Goal: Task Accomplishment & Management: Complete application form

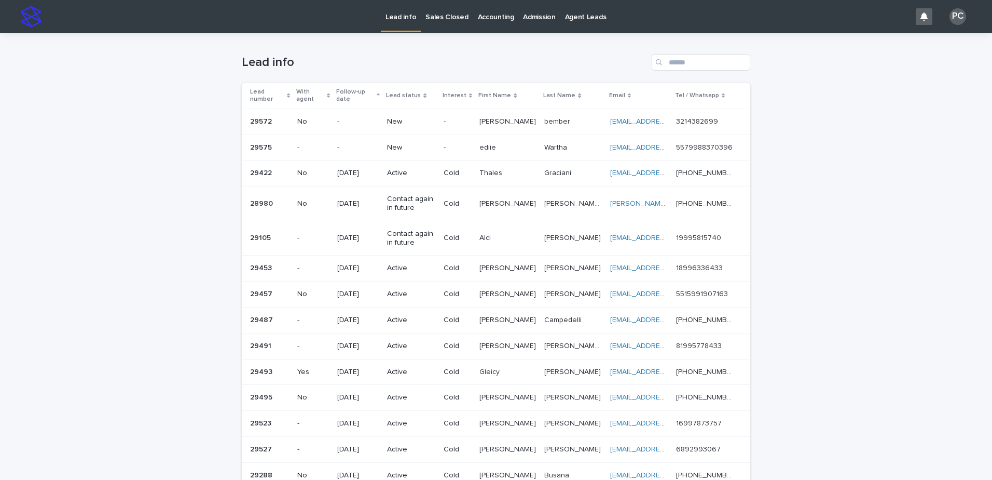
click at [395, 147] on p "New" at bounding box center [411, 147] width 48 height 9
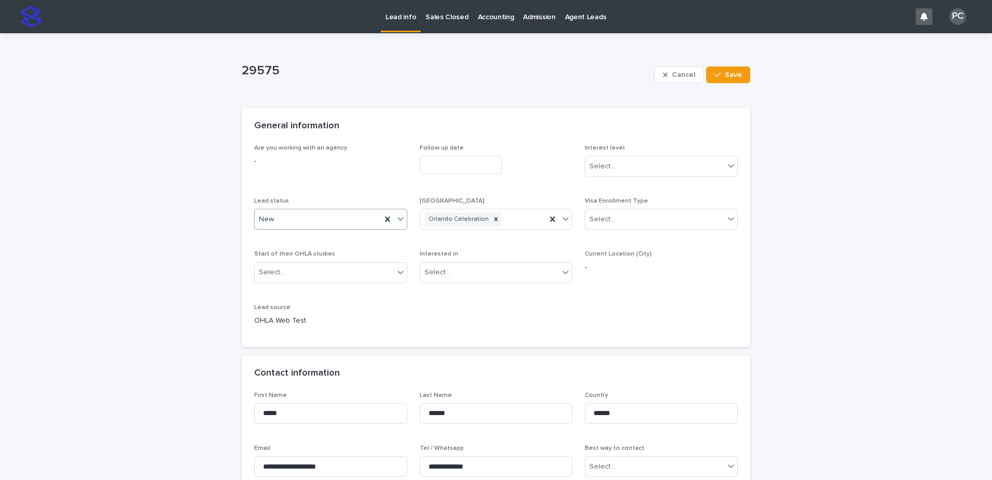
click at [282, 222] on div "New" at bounding box center [318, 219] width 127 height 17
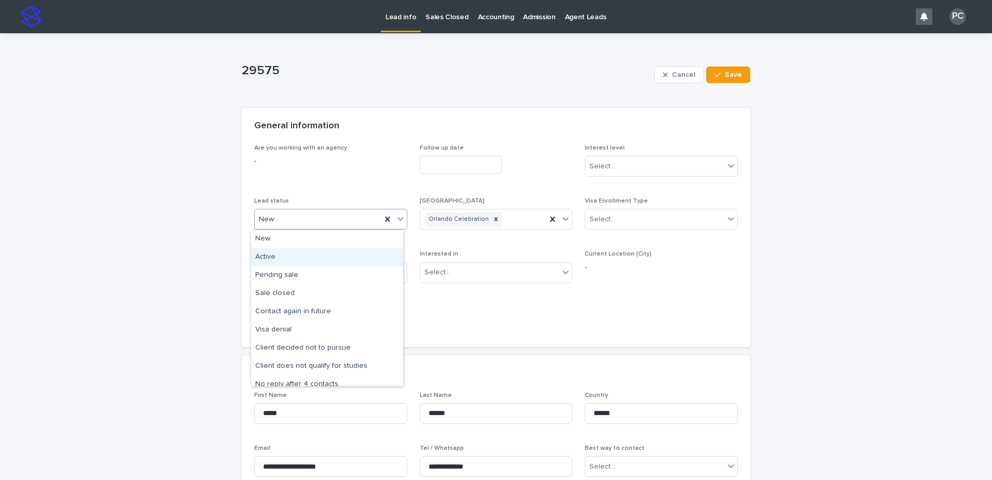
click at [284, 250] on div "Active" at bounding box center [327, 257] width 152 height 18
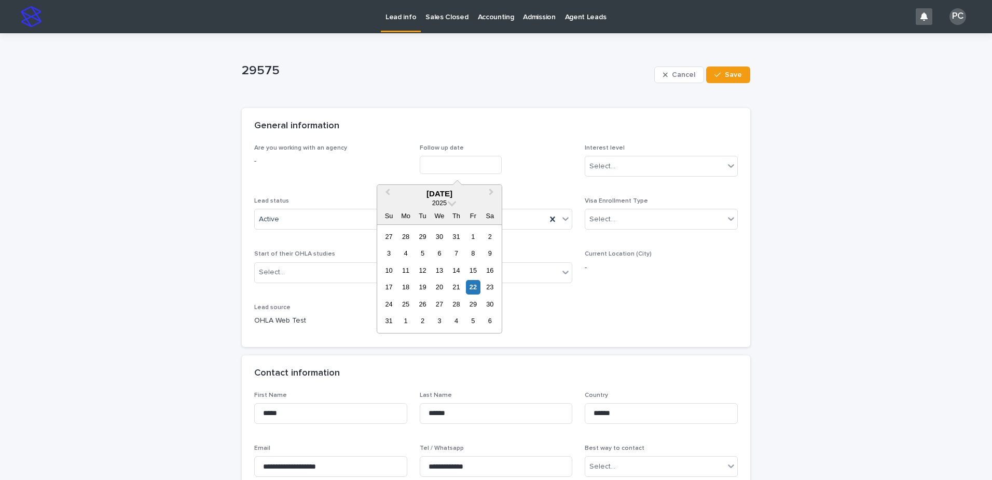
click at [455, 162] on input "text" at bounding box center [461, 165] width 82 height 18
click at [403, 302] on div "25" at bounding box center [406, 304] width 14 height 14
type input "**********"
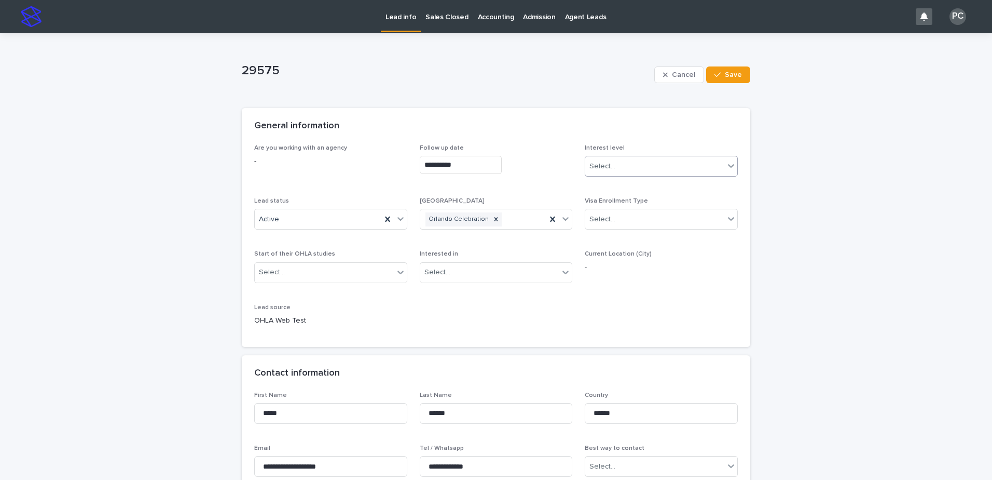
click at [614, 171] on div "Select..." at bounding box center [655, 166] width 139 height 17
click at [610, 224] on div "Cold" at bounding box center [658, 222] width 152 height 18
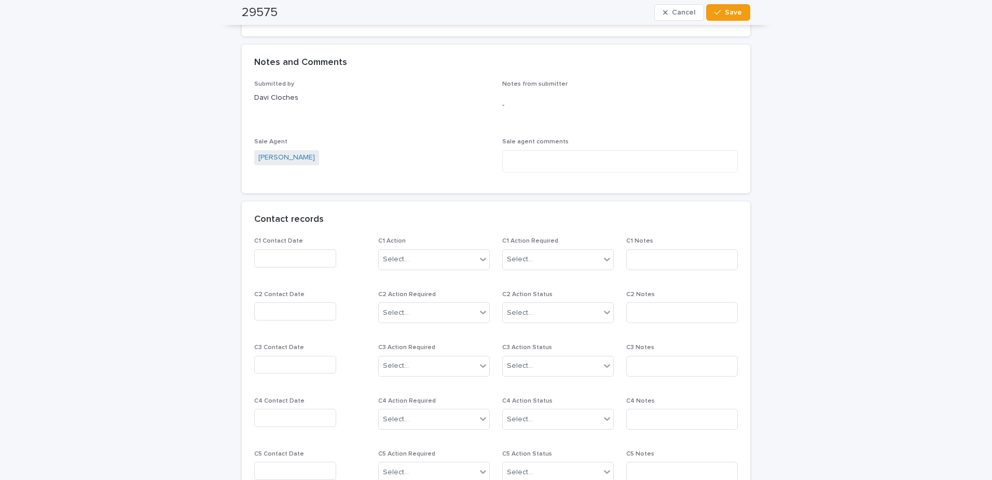
scroll to position [727, 0]
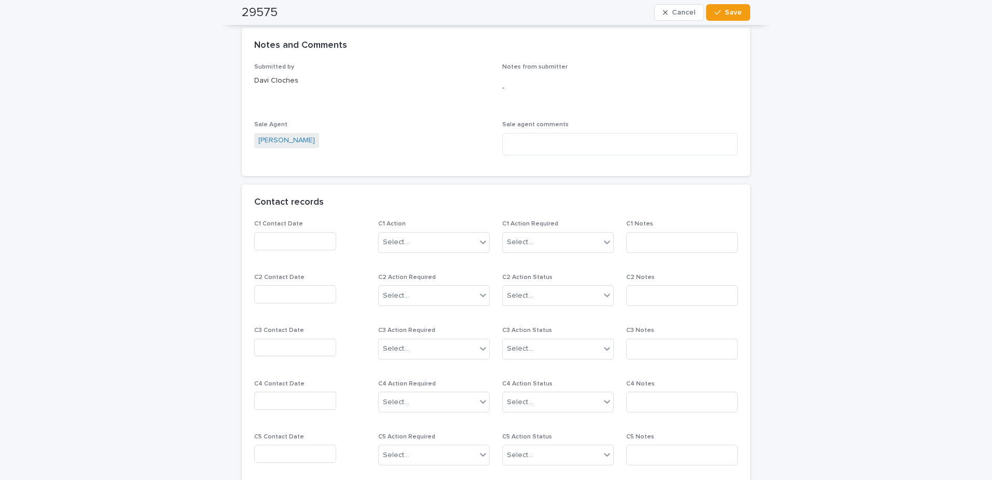
click at [295, 233] on input "text" at bounding box center [295, 241] width 82 height 18
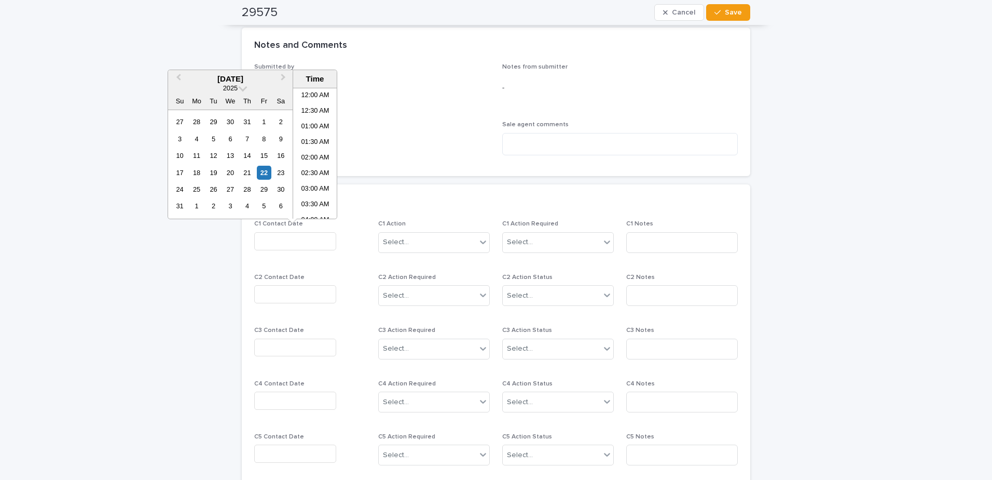
scroll to position [192, 0]
click at [266, 171] on div "22" at bounding box center [264, 173] width 14 height 14
click at [311, 164] on li "08:30 AM" at bounding box center [315, 169] width 44 height 16
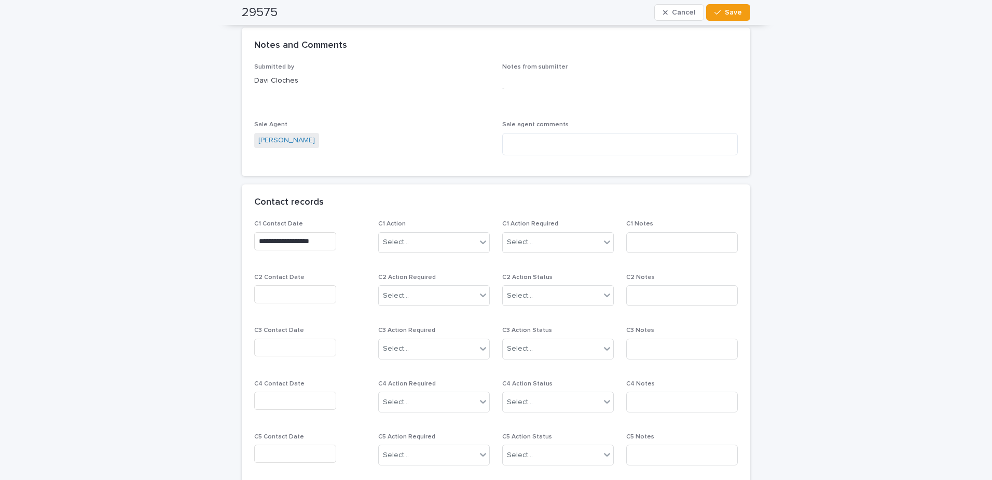
type input "**********"
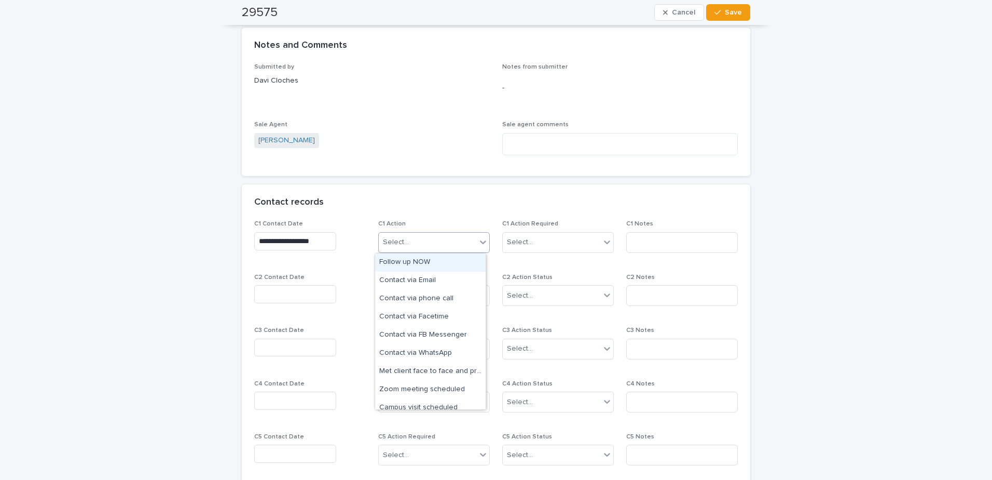
click at [421, 237] on div "Select..." at bounding box center [428, 242] width 98 height 17
click at [415, 261] on div "Follow up NOW" at bounding box center [430, 262] width 111 height 18
click at [449, 247] on div "Follow up NOW" at bounding box center [421, 242] width 85 height 18
click at [435, 332] on div "Contact via WhatsApp" at bounding box center [430, 335] width 111 height 18
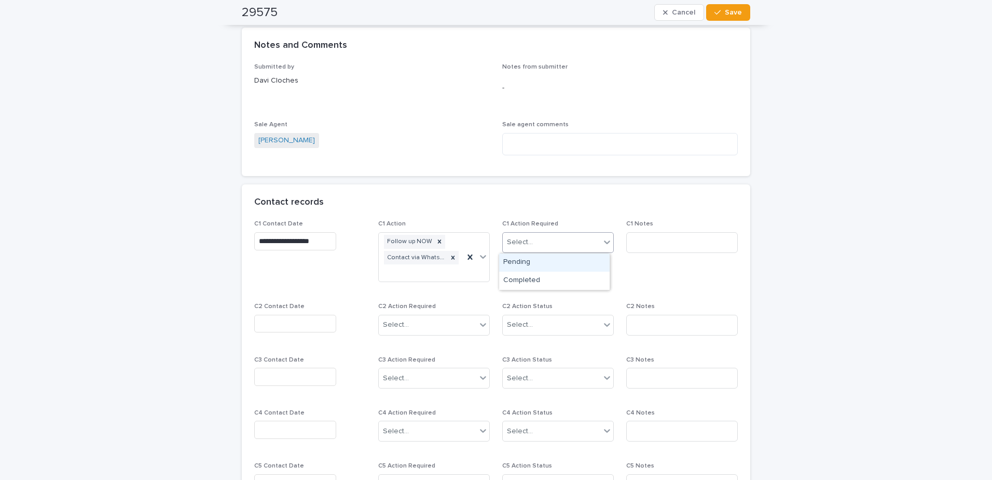
click at [545, 239] on div "Select..." at bounding box center [552, 242] width 98 height 17
click at [526, 286] on div "Completed" at bounding box center [554, 280] width 111 height 18
click at [657, 242] on input at bounding box center [683, 242] width 112 height 21
type input "**********"
click at [725, 12] on span "Save" at bounding box center [733, 12] width 17 height 7
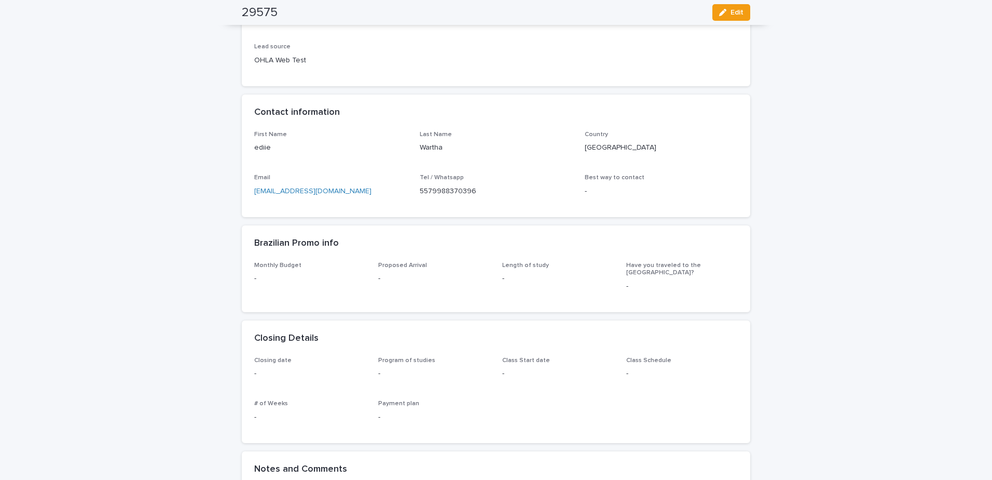
scroll to position [0, 0]
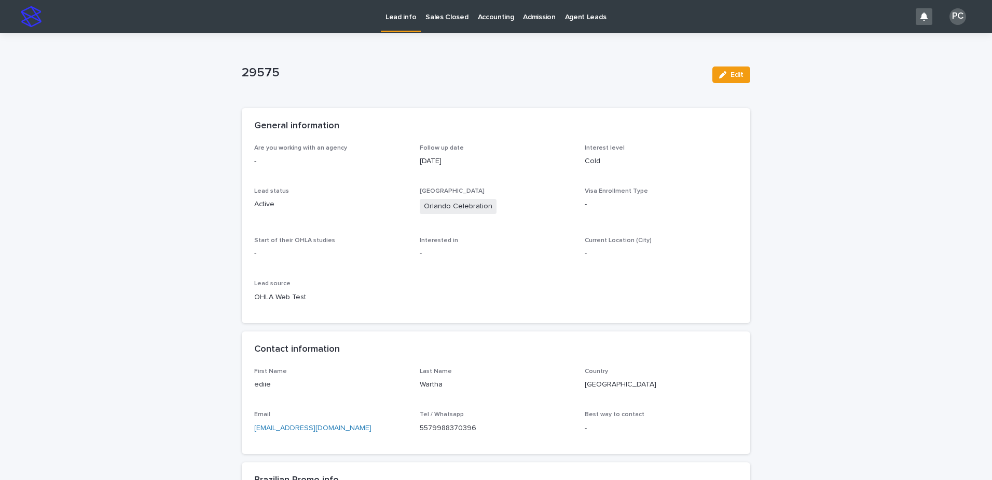
click at [395, 7] on p "Lead info" at bounding box center [401, 11] width 31 height 22
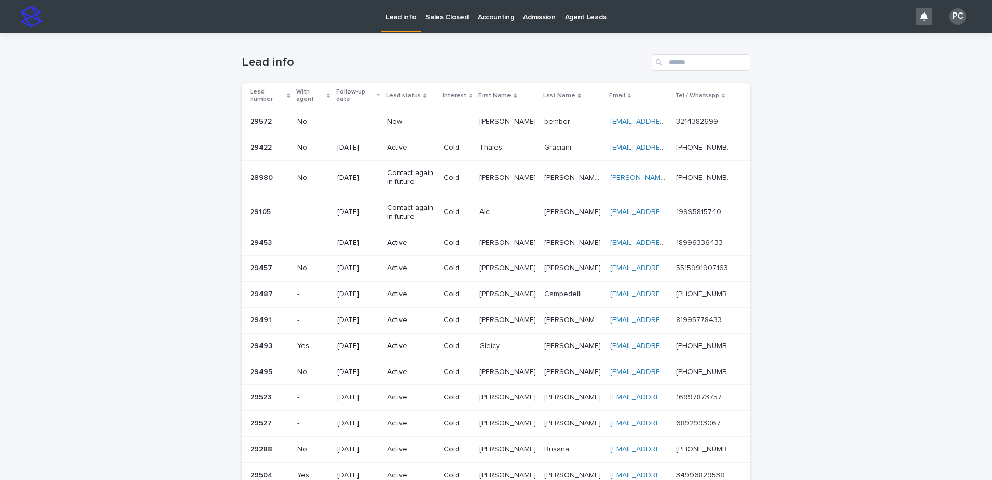
click at [395, 113] on div "New" at bounding box center [411, 121] width 48 height 17
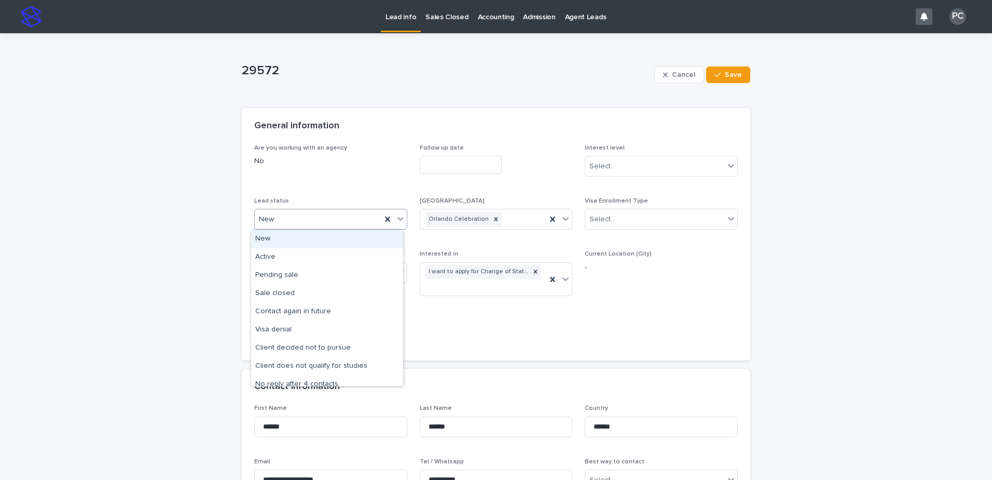
click at [309, 223] on div "New" at bounding box center [318, 219] width 127 height 17
click at [298, 258] on div "Active" at bounding box center [327, 257] width 152 height 18
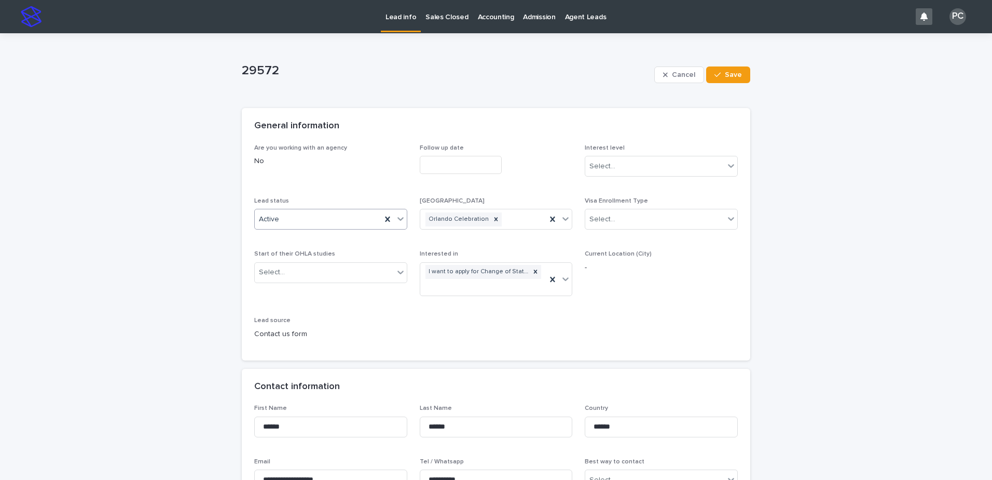
click at [429, 167] on input "text" at bounding box center [461, 165] width 82 height 18
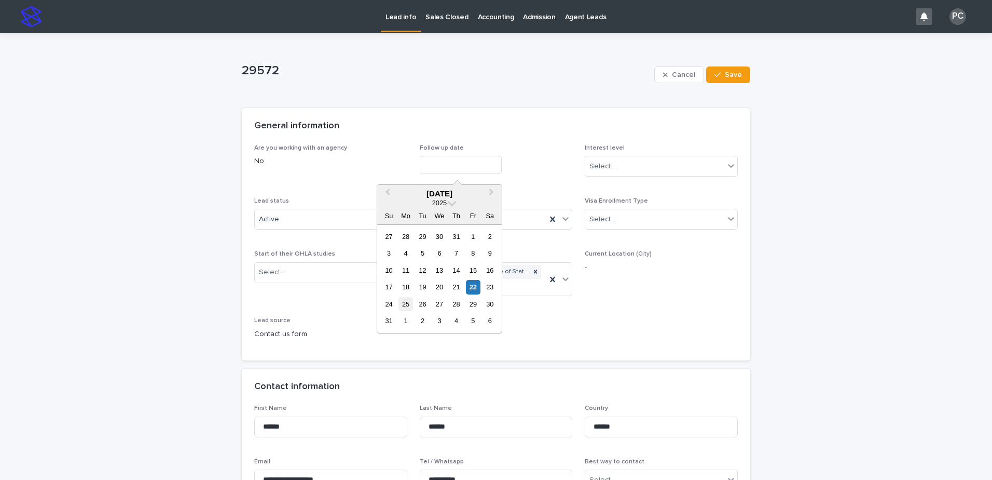
click at [411, 306] on div "25" at bounding box center [406, 304] width 14 height 14
type input "**********"
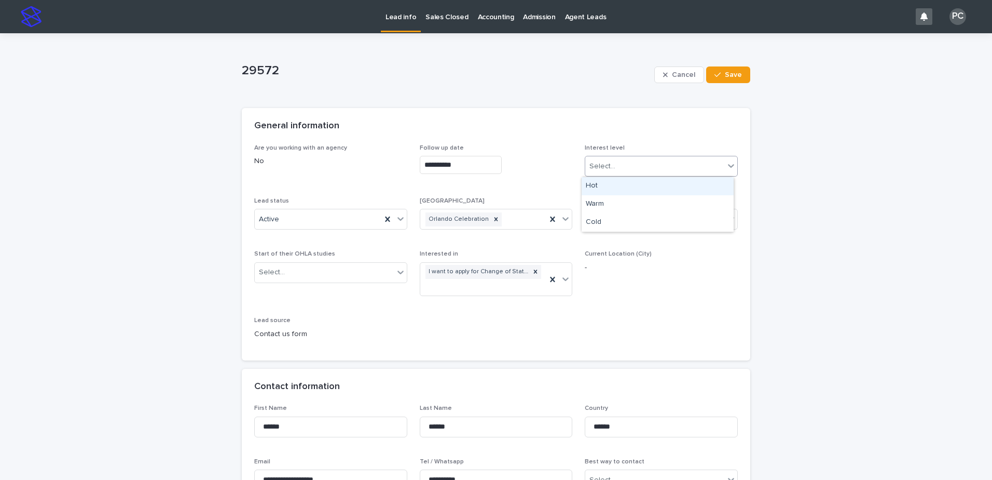
click at [634, 164] on div "Select..." at bounding box center [655, 166] width 139 height 17
click at [617, 220] on div "Cold" at bounding box center [658, 222] width 152 height 18
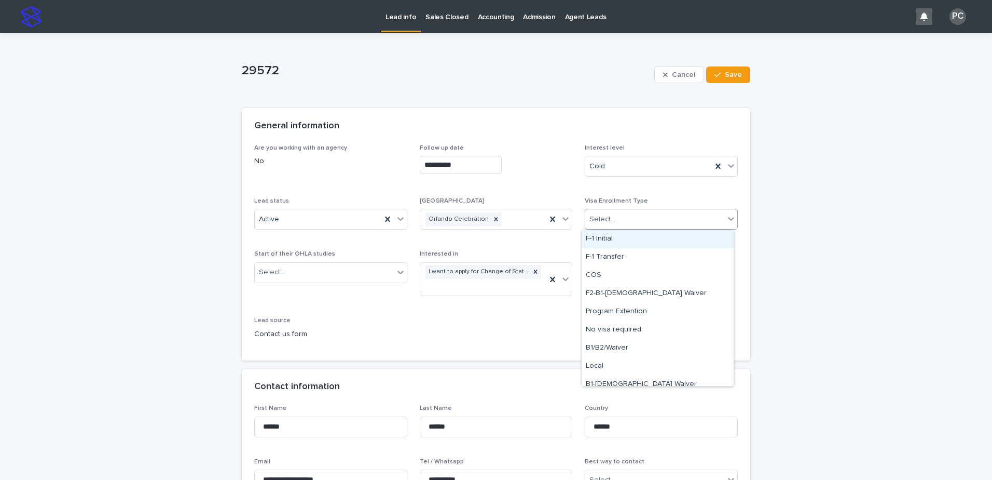
click at [617, 220] on div "Select..." at bounding box center [655, 219] width 139 height 17
click at [617, 271] on div "COS" at bounding box center [658, 275] width 152 height 18
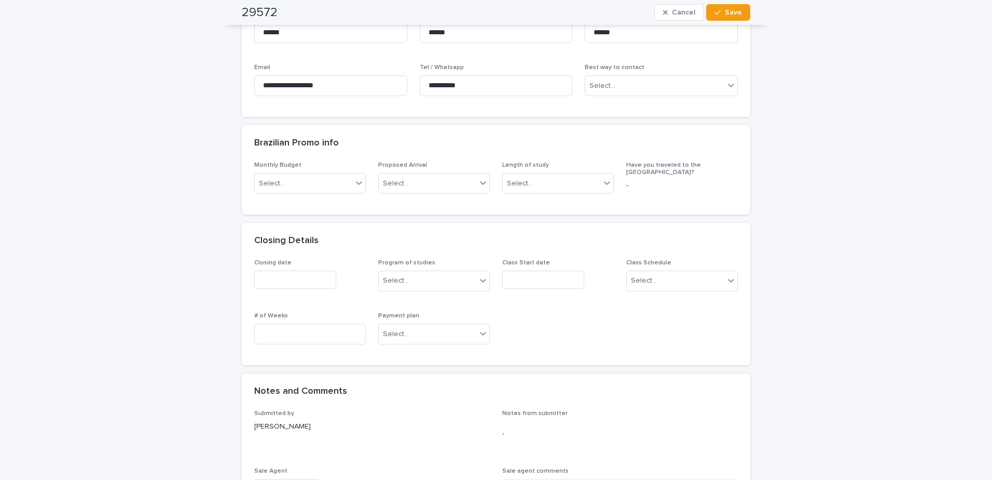
scroll to position [571, 0]
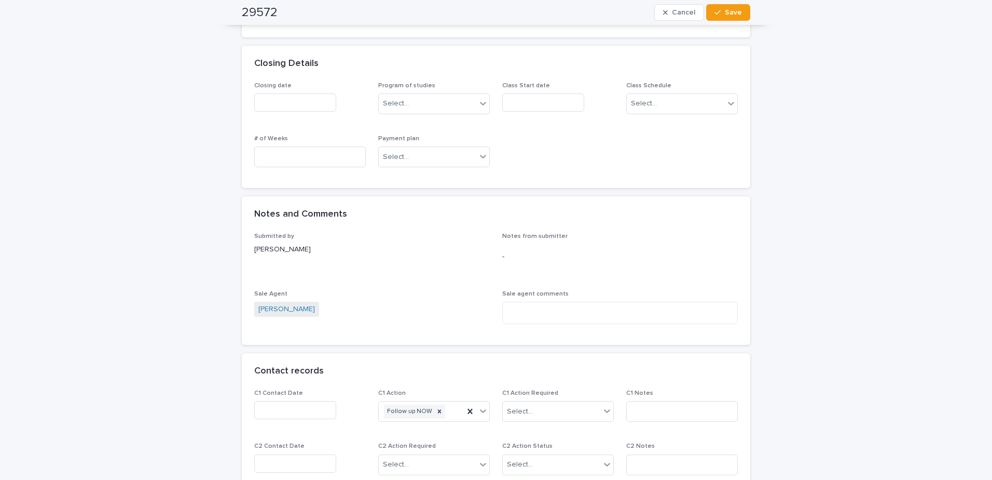
click at [303, 413] on input "text" at bounding box center [295, 410] width 82 height 18
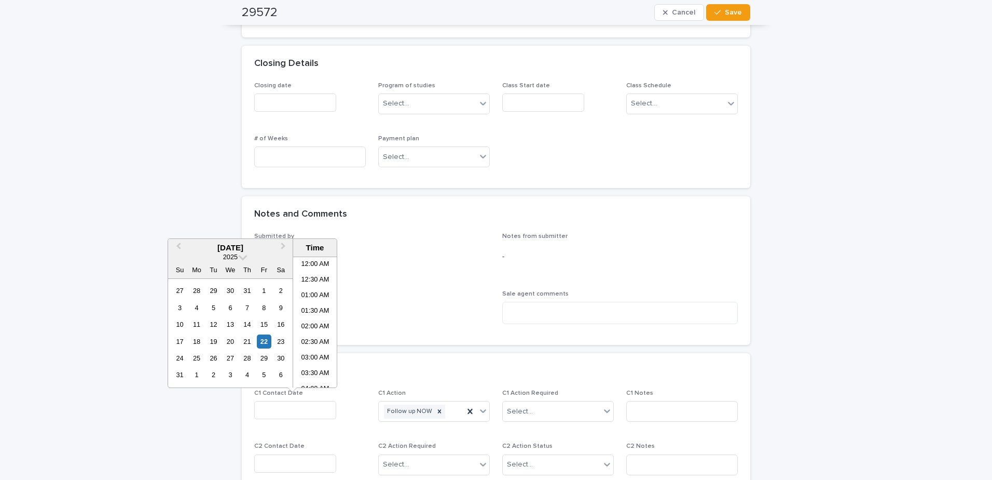
scroll to position [208, 0]
click at [264, 346] on div "22" at bounding box center [264, 341] width 14 height 14
click at [311, 321] on li "08:30 AM" at bounding box center [315, 322] width 44 height 16
type input "**********"
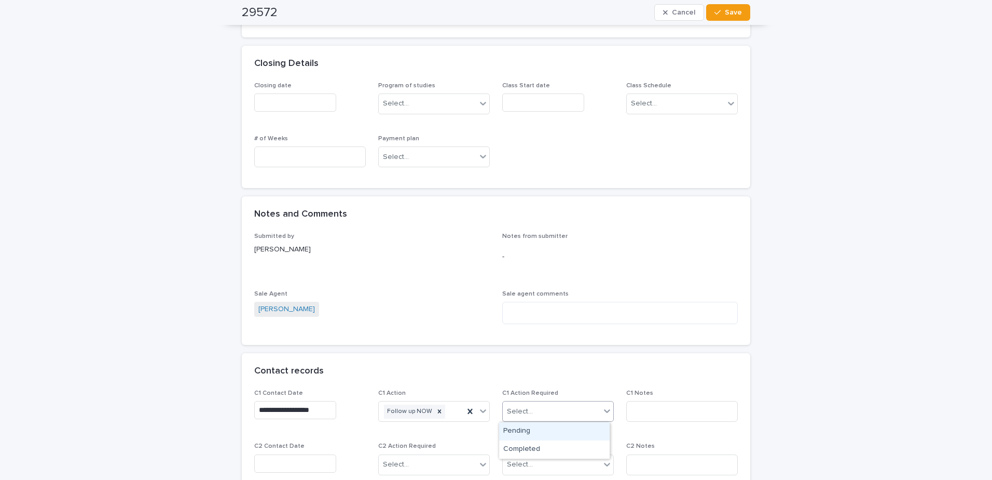
click at [552, 413] on div "Select..." at bounding box center [552, 411] width 98 height 17
click at [533, 447] on div "Completed" at bounding box center [554, 449] width 111 height 18
click at [673, 411] on input at bounding box center [683, 411] width 112 height 21
type input "**********"
click at [448, 416] on div "Follow up NOW" at bounding box center [421, 411] width 85 height 18
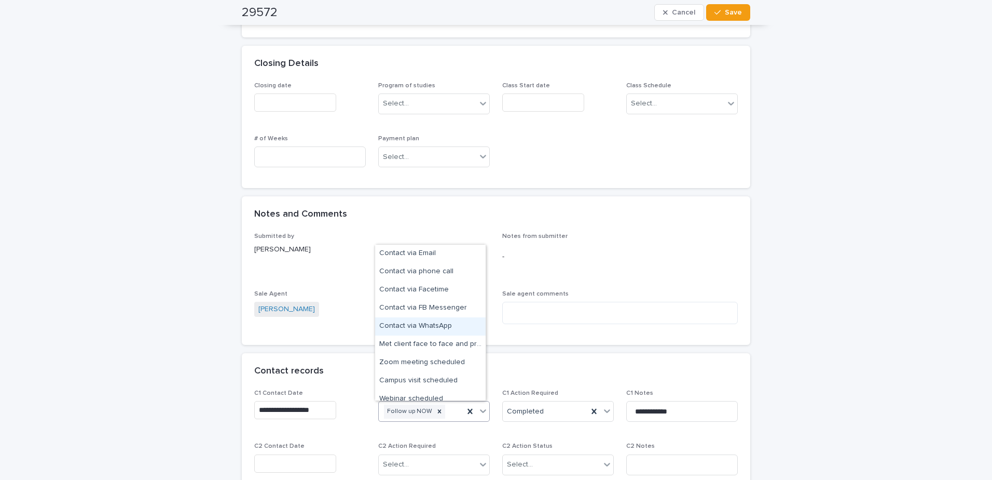
click at [436, 325] on div "Contact via WhatsApp" at bounding box center [430, 326] width 111 height 18
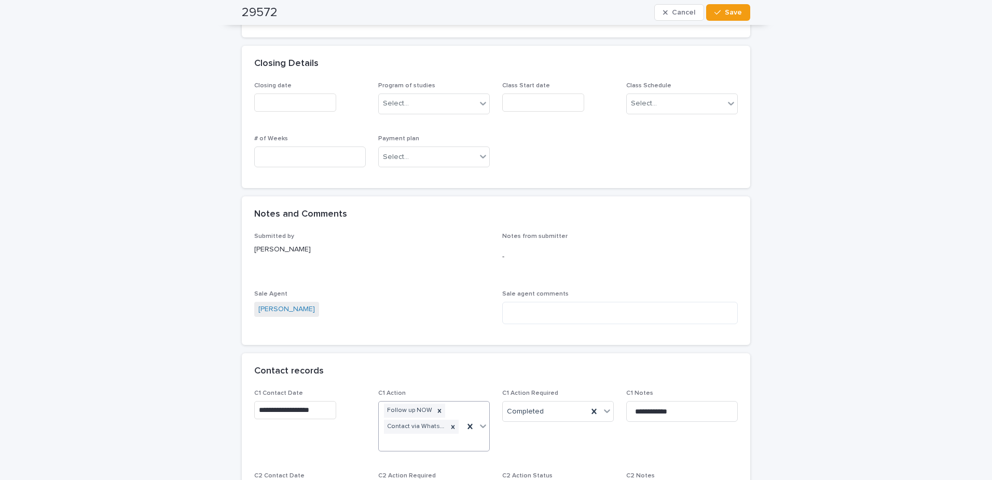
scroll to position [586, 0]
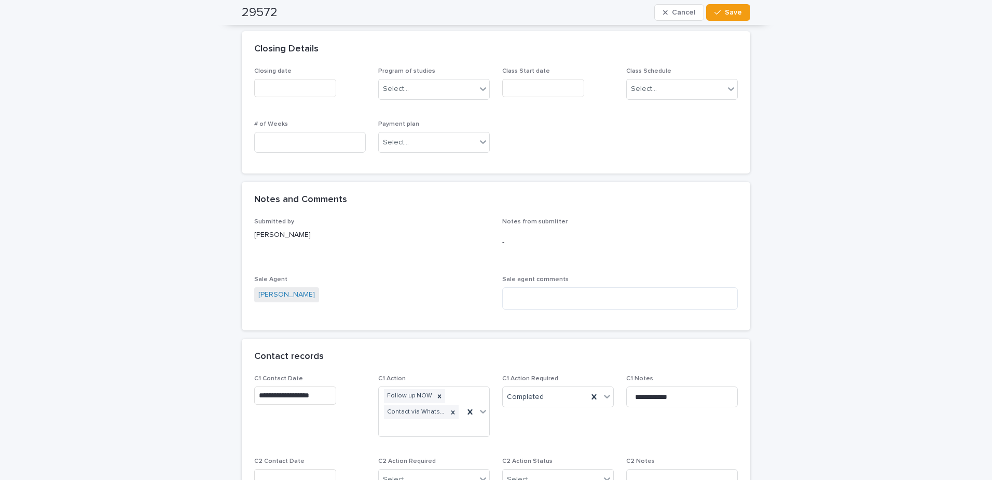
click at [825, 373] on div "**********" at bounding box center [496, 142] width 992 height 1389
click at [725, 11] on span "Save" at bounding box center [733, 12] width 17 height 7
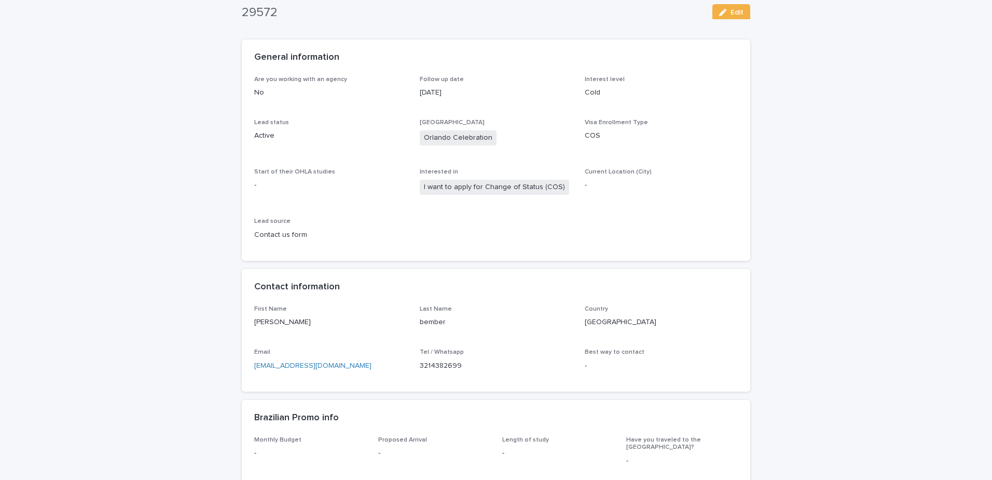
scroll to position [0, 0]
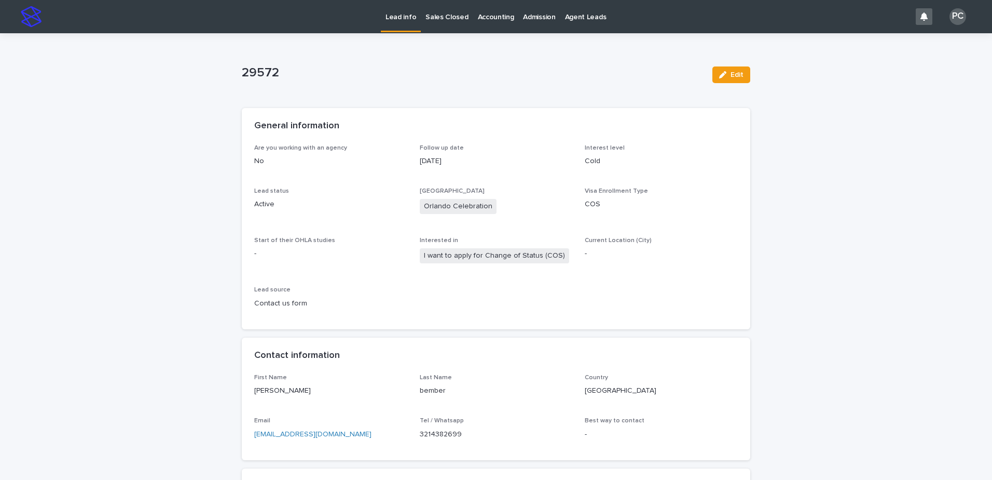
click at [432, 21] on p "Sales Closed" at bounding box center [447, 11] width 43 height 22
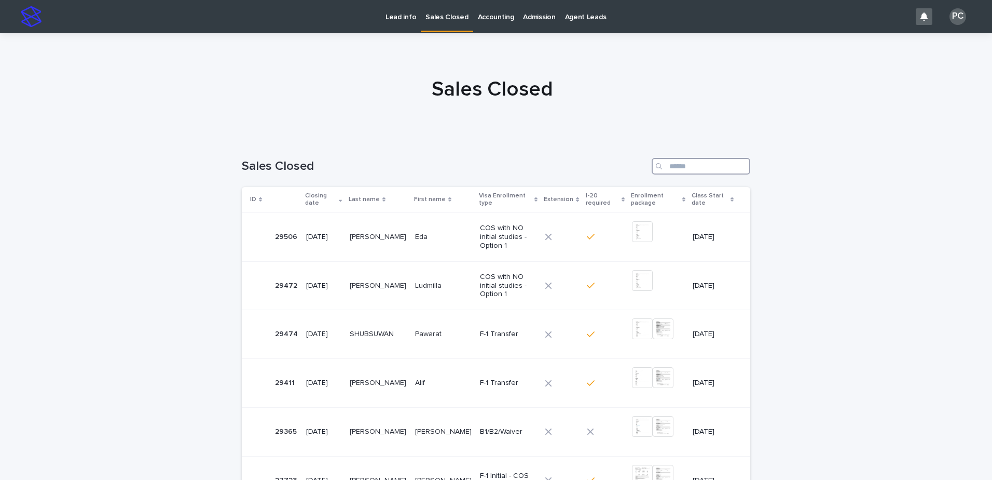
click at [673, 166] on input "Search" at bounding box center [701, 166] width 99 height 17
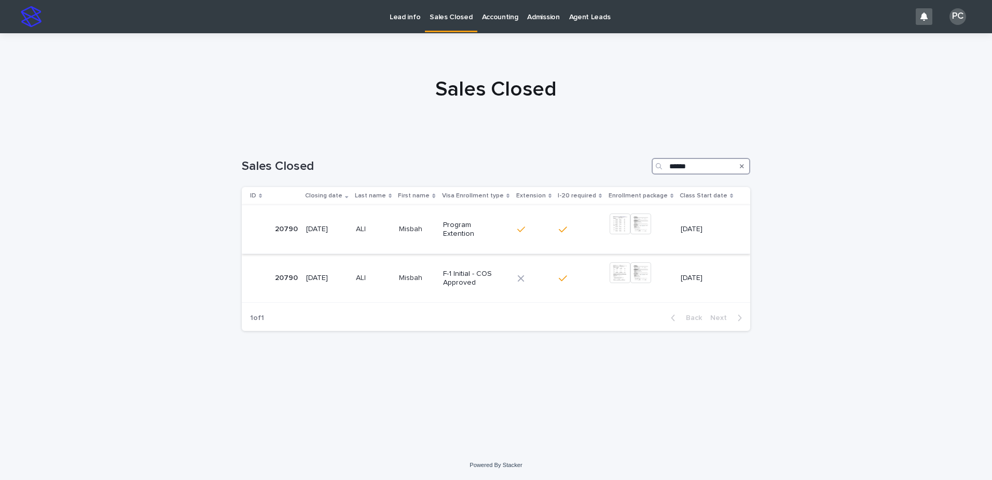
type input "******"
click at [420, 230] on p "Misbah" at bounding box center [411, 228] width 25 height 11
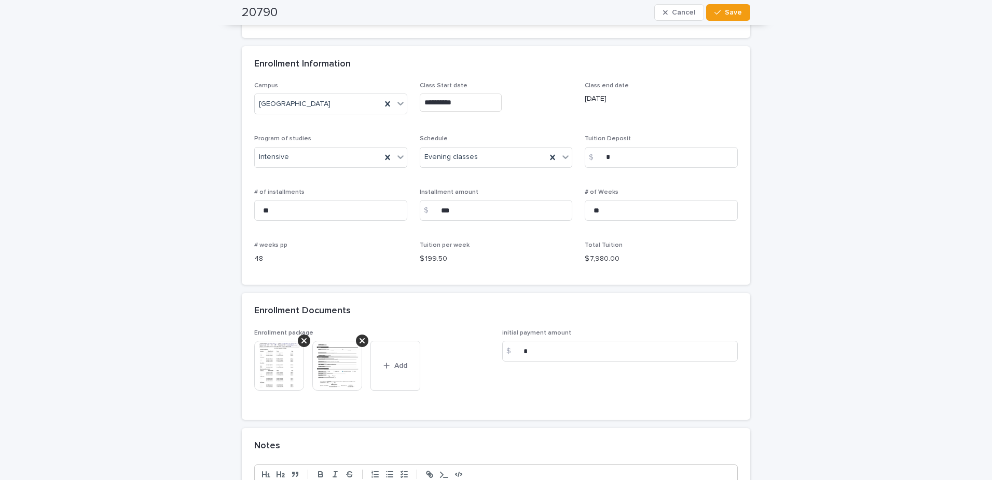
scroll to position [779, 0]
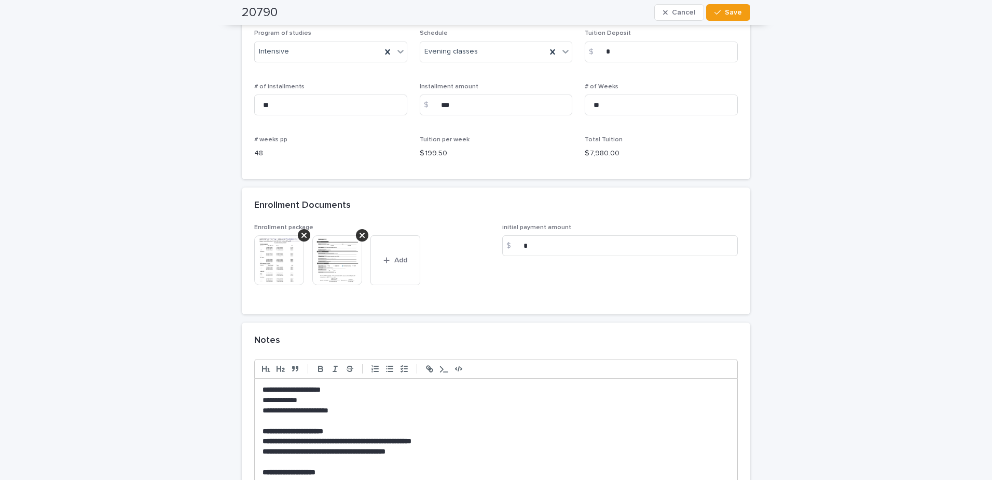
click at [280, 265] on img at bounding box center [279, 260] width 50 height 50
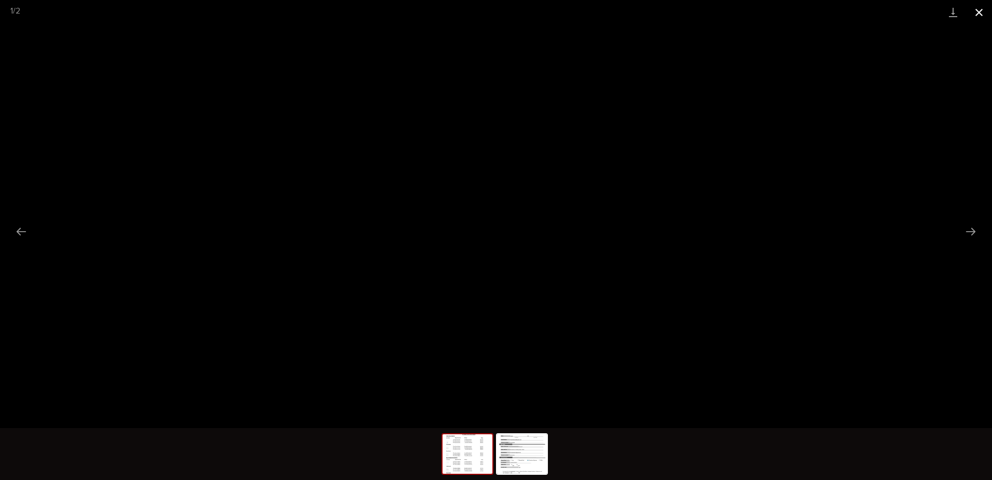
click at [977, 8] on button "Close gallery" at bounding box center [980, 12] width 26 height 24
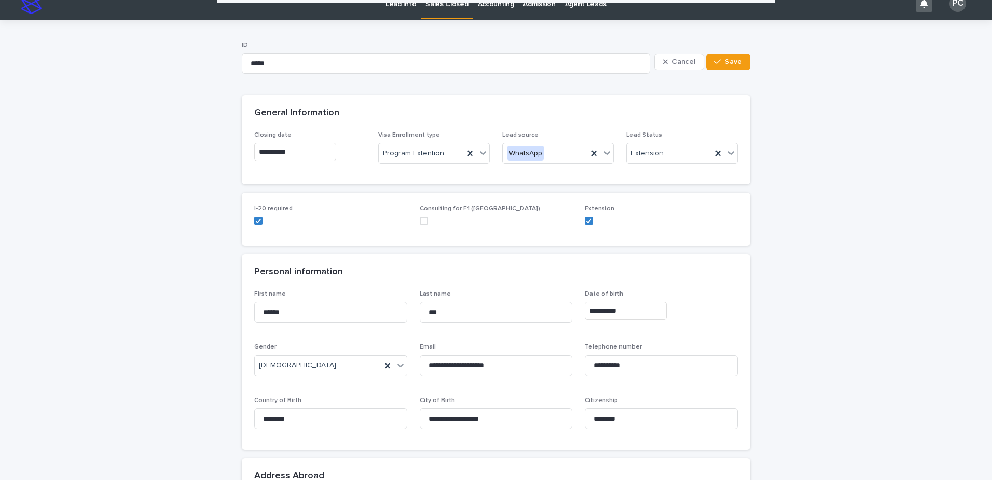
scroll to position [0, 0]
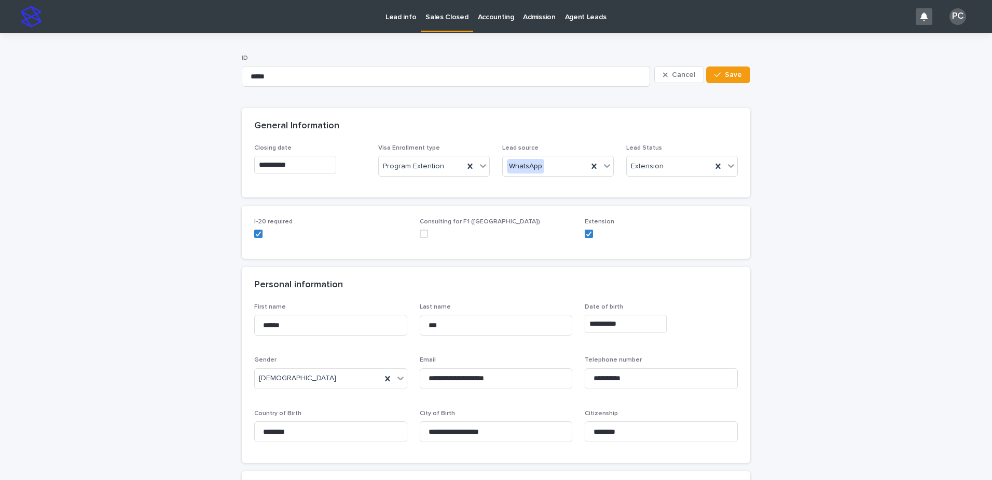
click at [390, 19] on p "Lead info" at bounding box center [401, 11] width 31 height 22
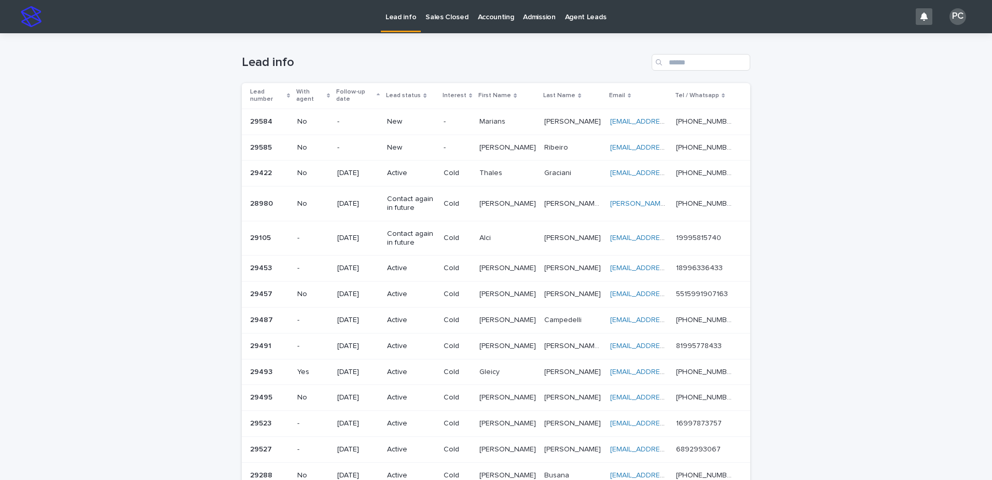
click at [387, 143] on p "New" at bounding box center [411, 147] width 48 height 9
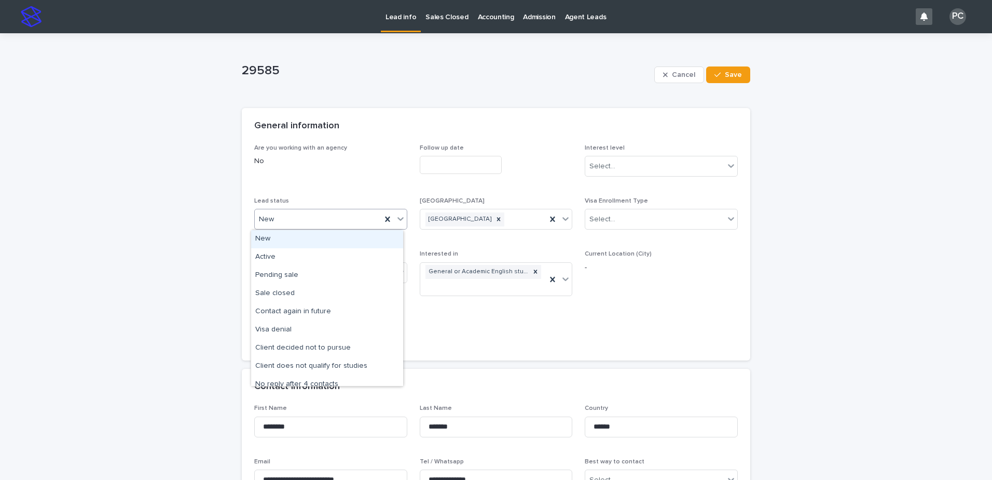
click at [304, 215] on div "New" at bounding box center [318, 219] width 127 height 17
click at [300, 259] on div "Active" at bounding box center [327, 257] width 152 height 18
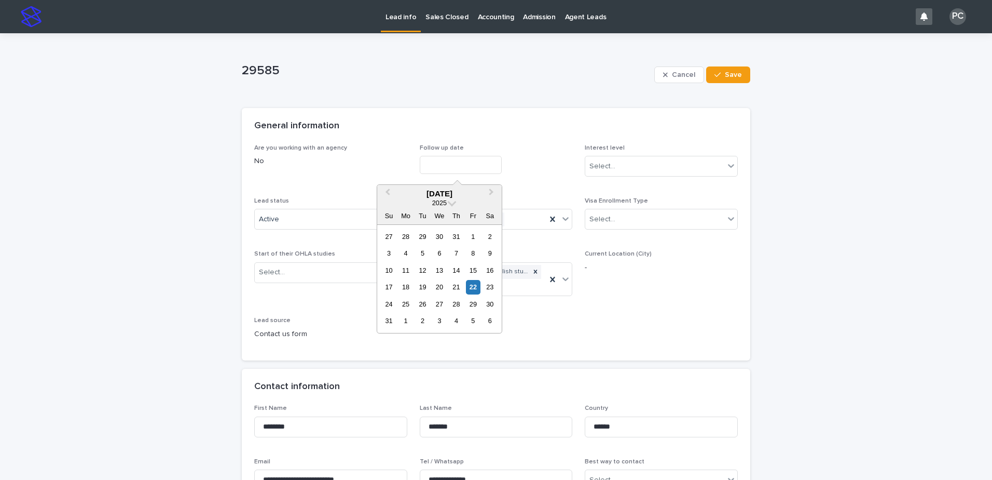
click at [439, 161] on input "text" at bounding box center [461, 165] width 82 height 18
click at [406, 306] on div "25" at bounding box center [406, 304] width 14 height 14
type input "**********"
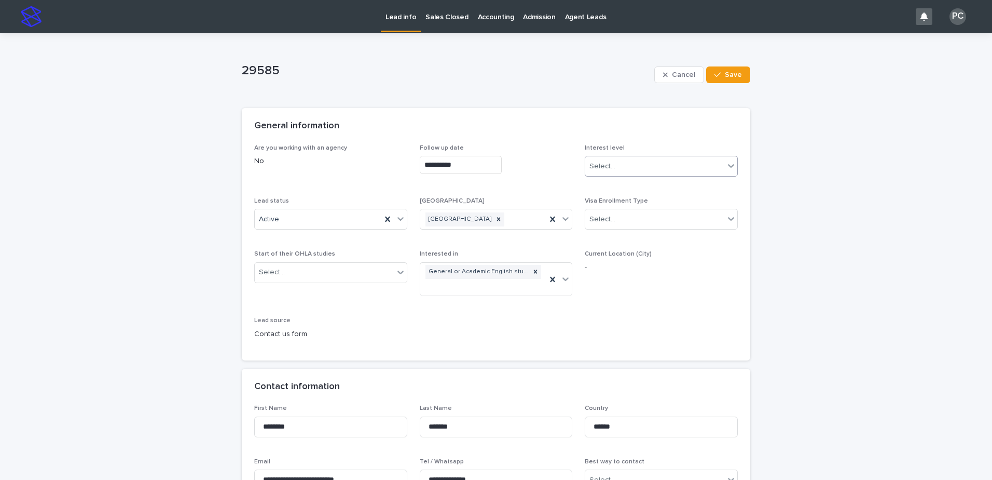
click at [651, 169] on div "Select..." at bounding box center [655, 166] width 139 height 17
click at [634, 224] on div "Cold" at bounding box center [658, 222] width 152 height 18
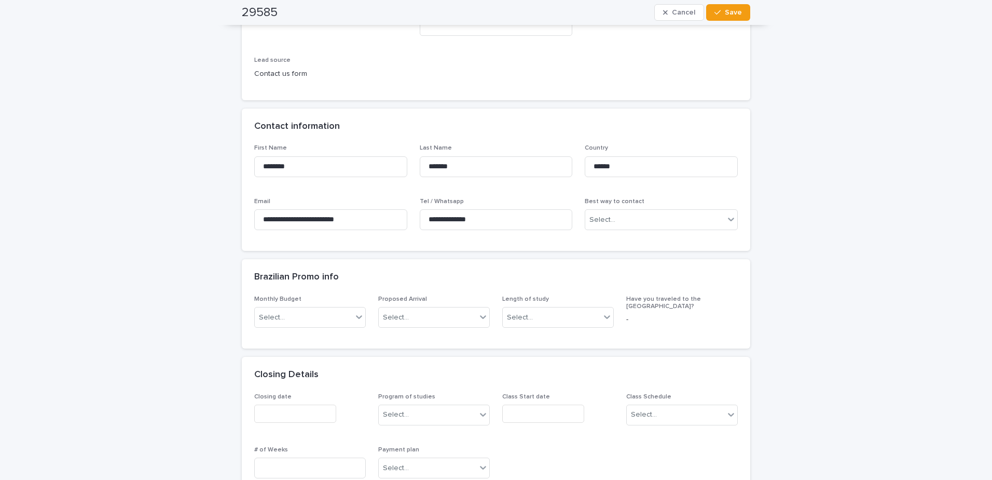
scroll to position [260, 0]
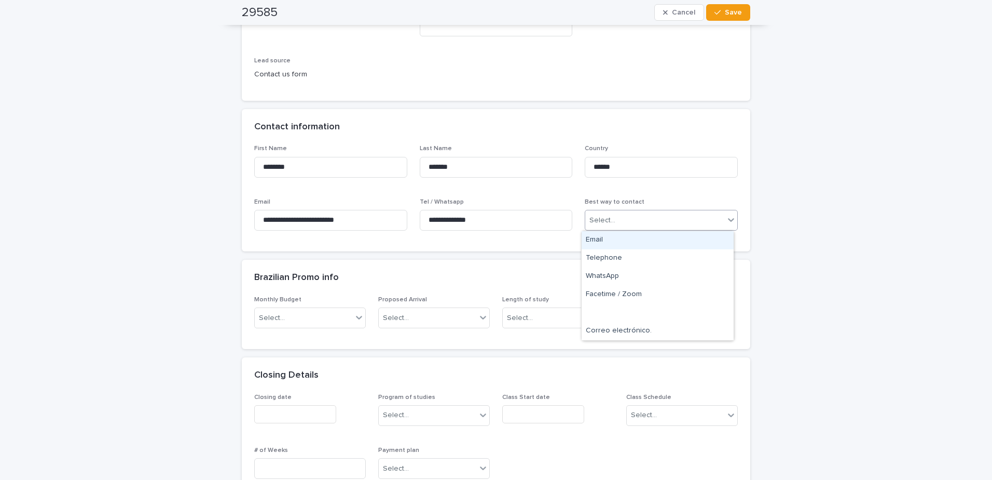
click at [617, 224] on input "text" at bounding box center [617, 220] width 1 height 9
click at [617, 270] on div "WhatsApp" at bounding box center [658, 276] width 152 height 18
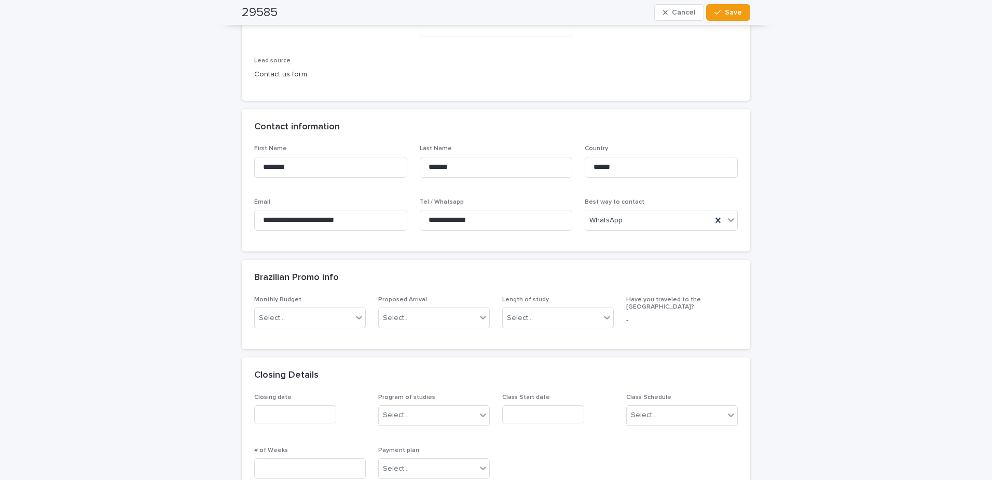
click at [820, 268] on div "**********" at bounding box center [496, 453] width 992 height 1359
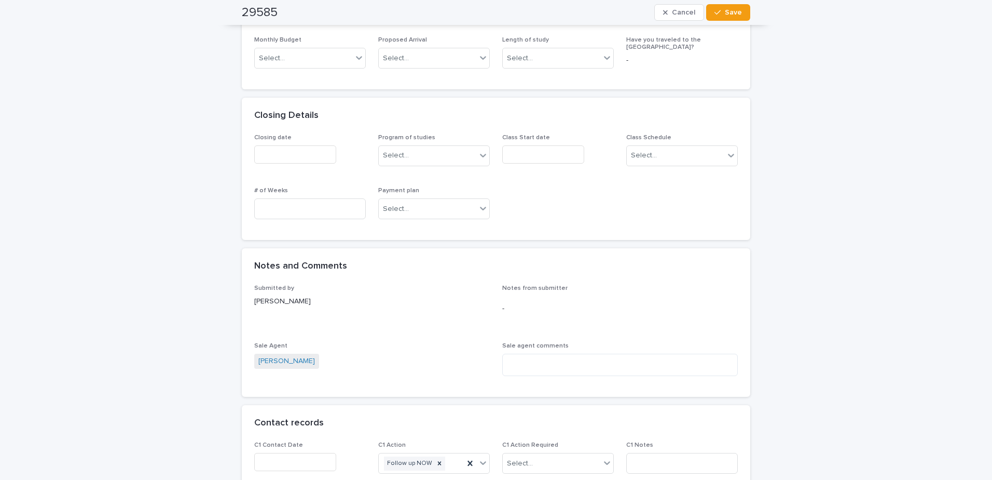
scroll to position [623, 0]
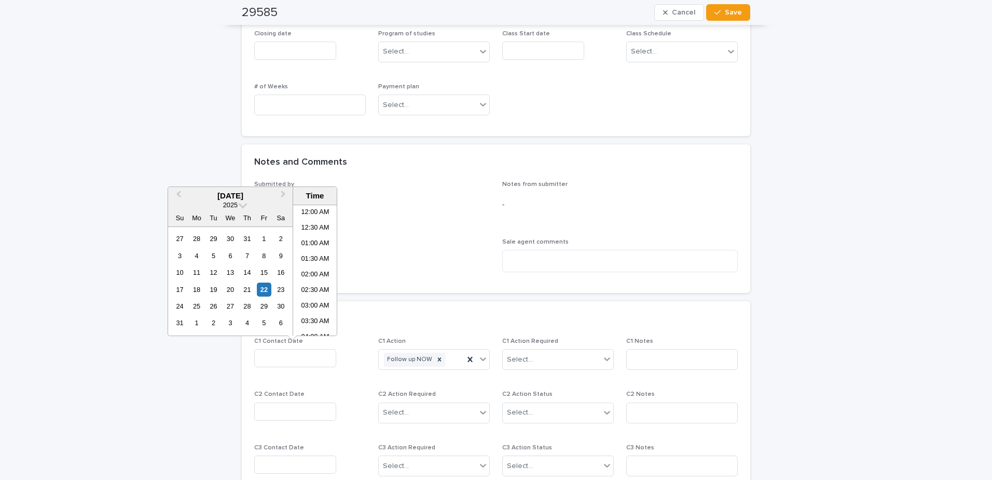
click at [312, 354] on input "text" at bounding box center [295, 358] width 82 height 18
click at [265, 290] on div "22" at bounding box center [264, 289] width 14 height 14
click at [304, 265] on li "09:00 AM" at bounding box center [315, 270] width 44 height 16
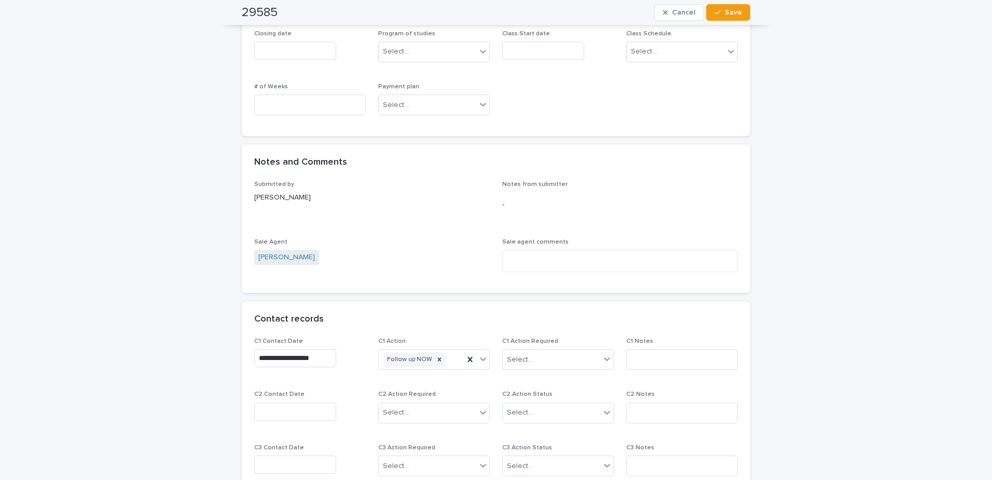
type input "**********"
click at [513, 356] on div "Select..." at bounding box center [520, 359] width 26 height 11
click at [529, 397] on div "Completed" at bounding box center [554, 397] width 111 height 18
click at [649, 357] on input at bounding box center [683, 359] width 112 height 21
type input "**********"
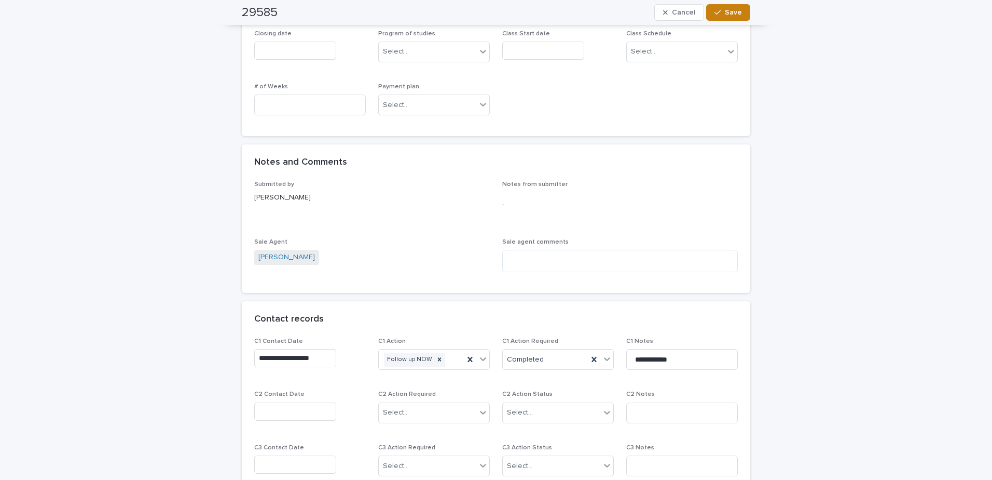
click at [728, 15] on span "Save" at bounding box center [733, 12] width 17 height 7
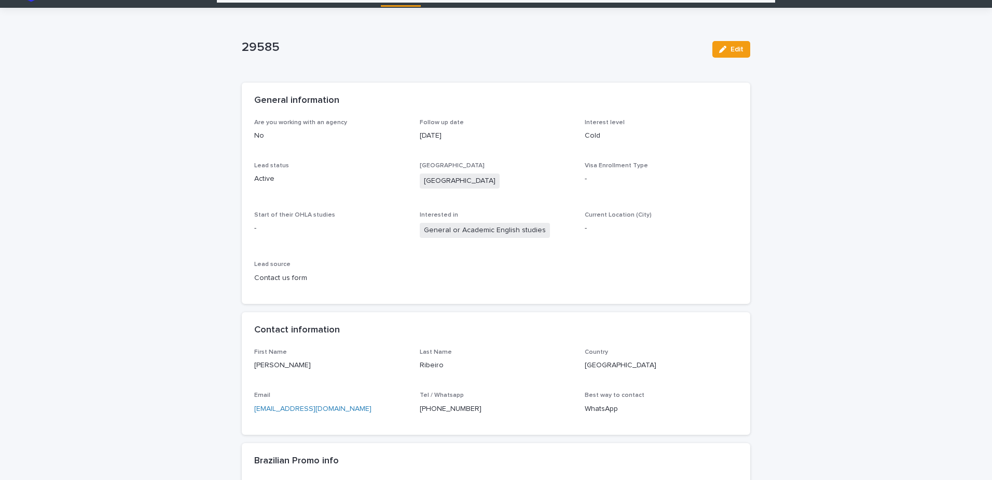
scroll to position [0, 0]
